Goal: Information Seeking & Learning: Learn about a topic

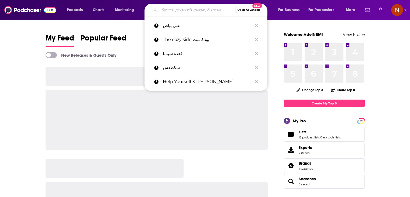
click at [201, 7] on input "Search podcasts, credits, & more..." at bounding box center [197, 10] width 76 height 9
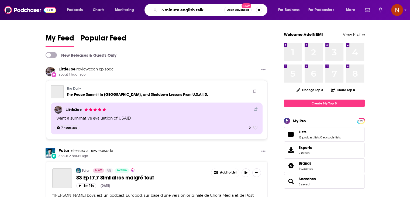
type input "5 minute english talk"
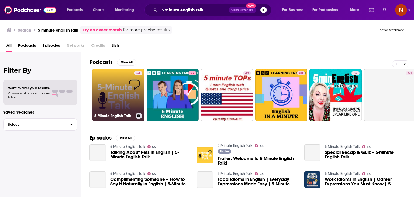
click at [128, 91] on link "54 5 Minute English Talk" at bounding box center [118, 95] width 52 height 52
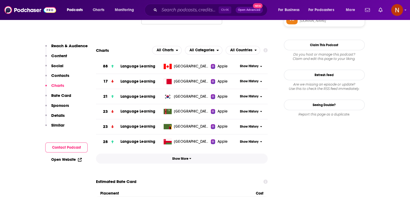
scroll to position [473, 0]
click at [183, 158] on span "Show More" at bounding box center [181, 158] width 19 height 4
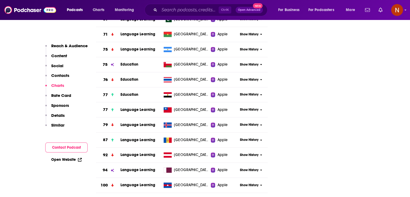
scroll to position [772, 0]
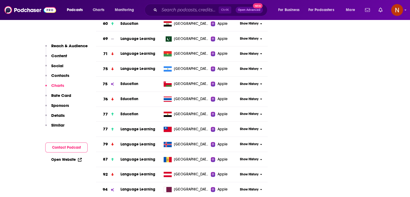
click at [196, 4] on div "Ctrl K Open Advanced New" at bounding box center [206, 10] width 123 height 12
click at [197, 10] on input "Search podcasts, credits, & more..." at bounding box center [188, 10] width 59 height 9
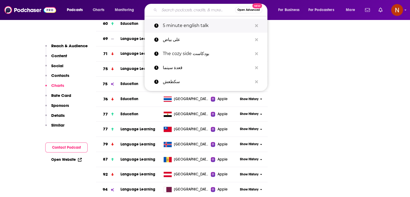
click at [254, 25] on button "Search podcasts, credits, & more..." at bounding box center [257, 26] width 8 height 10
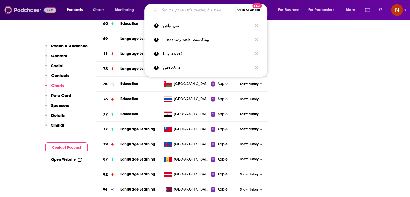
click at [19, 13] on img at bounding box center [30, 10] width 52 height 10
